Goal: Transaction & Acquisition: Purchase product/service

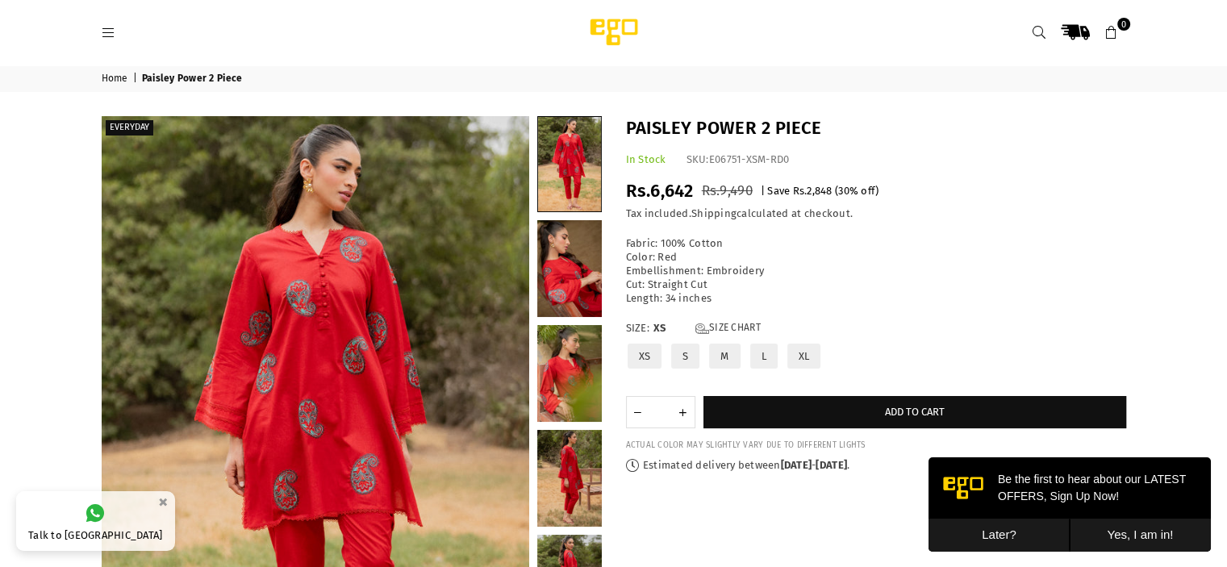
click at [106, 31] on icon at bounding box center [109, 33] width 15 height 15
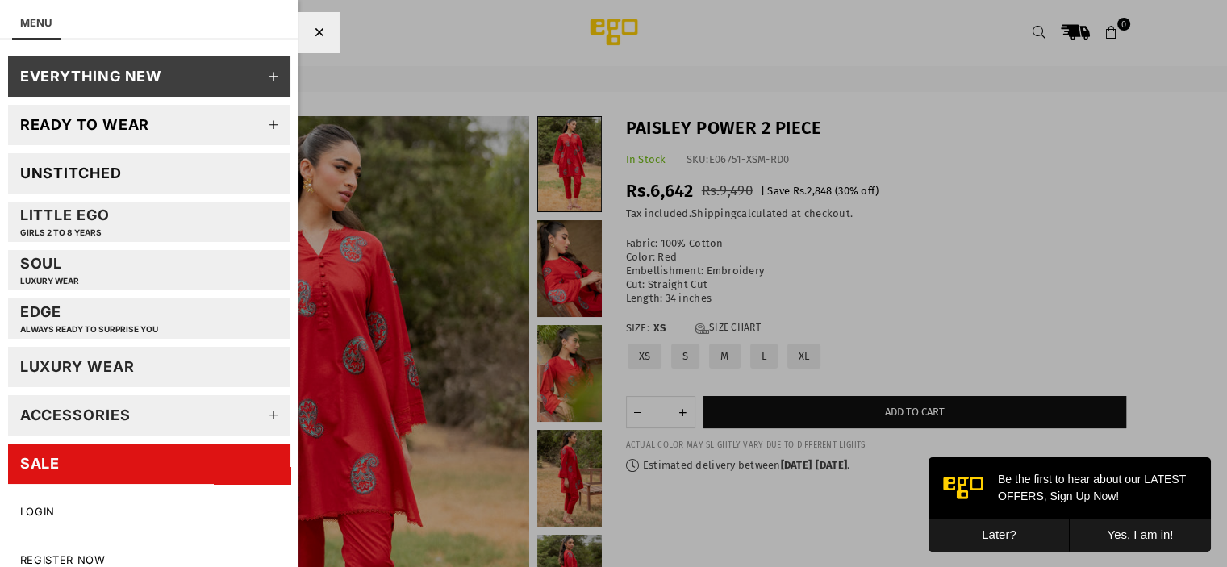
click at [138, 118] on div "Ready to wear" at bounding box center [85, 124] width 130 height 19
click at [266, 128] on icon at bounding box center [274, 125] width 32 height 32
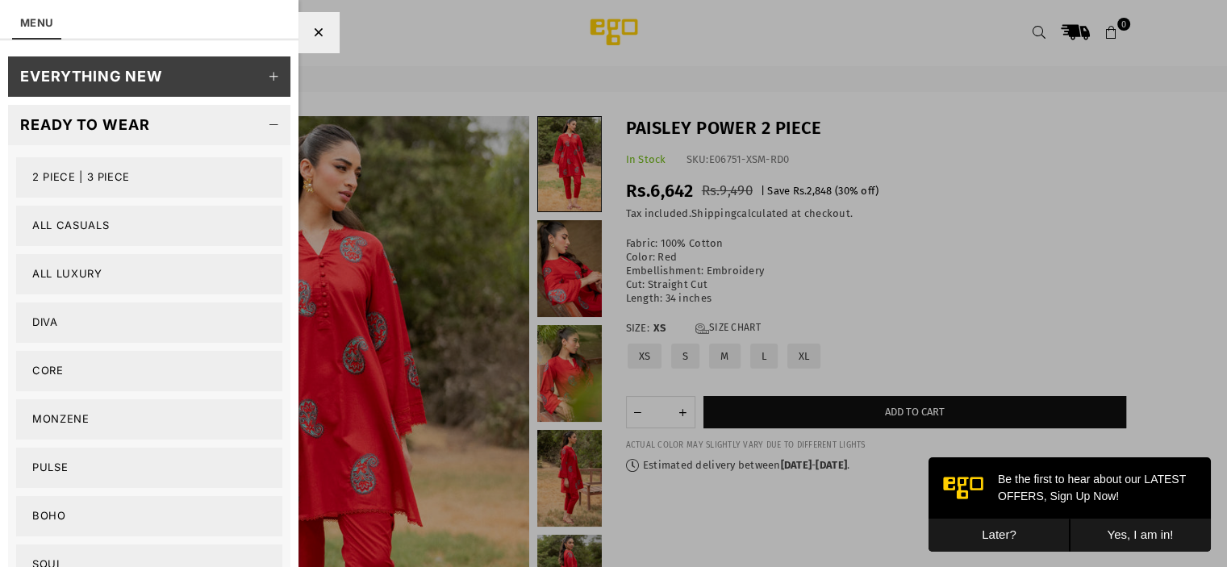
click at [190, 173] on link "2 PIECE | 3 PIECE" at bounding box center [149, 177] width 266 height 40
click at [200, 175] on link "2 PIECE | 3 PIECE" at bounding box center [149, 177] width 266 height 40
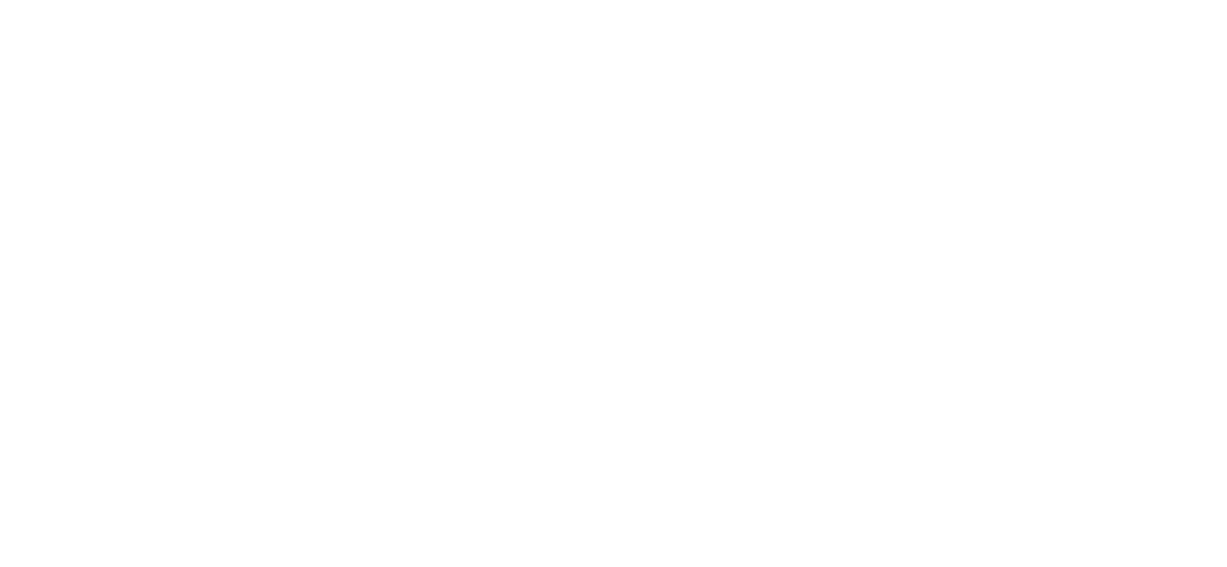
select select "**********"
